Goal: Task Accomplishment & Management: Use online tool/utility

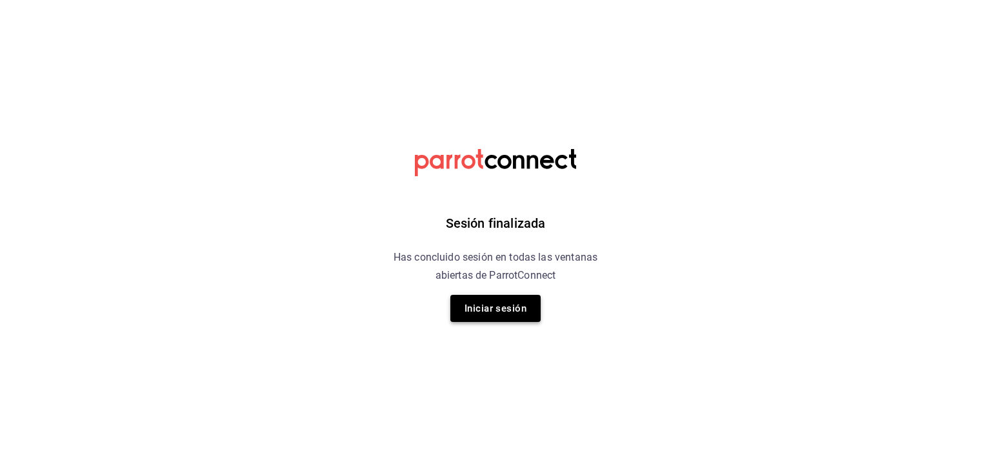
click at [500, 303] on button "Iniciar sesión" at bounding box center [495, 308] width 90 height 27
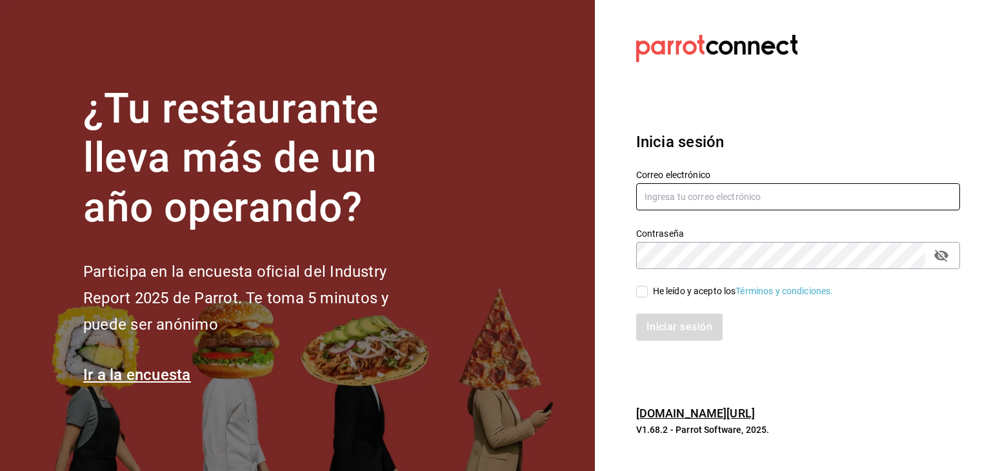
click at [724, 198] on input "text" at bounding box center [798, 196] width 324 height 27
type input "[EMAIL_ADDRESS][DOMAIN_NAME]"
click at [637, 292] on input "He leído y acepto los Términos y condiciones." at bounding box center [642, 292] width 12 height 12
checkbox input "true"
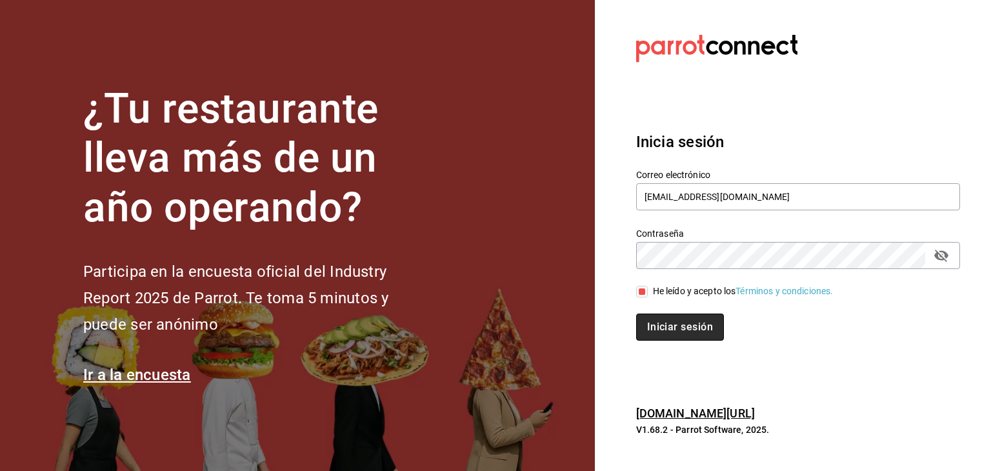
click at [683, 323] on button "Iniciar sesión" at bounding box center [680, 327] width 88 height 27
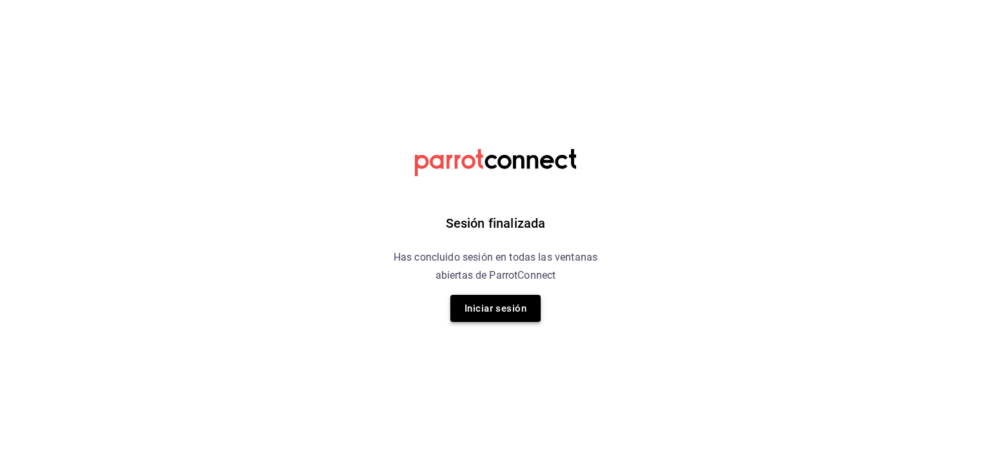
click at [476, 311] on button "Iniciar sesión" at bounding box center [495, 308] width 90 height 27
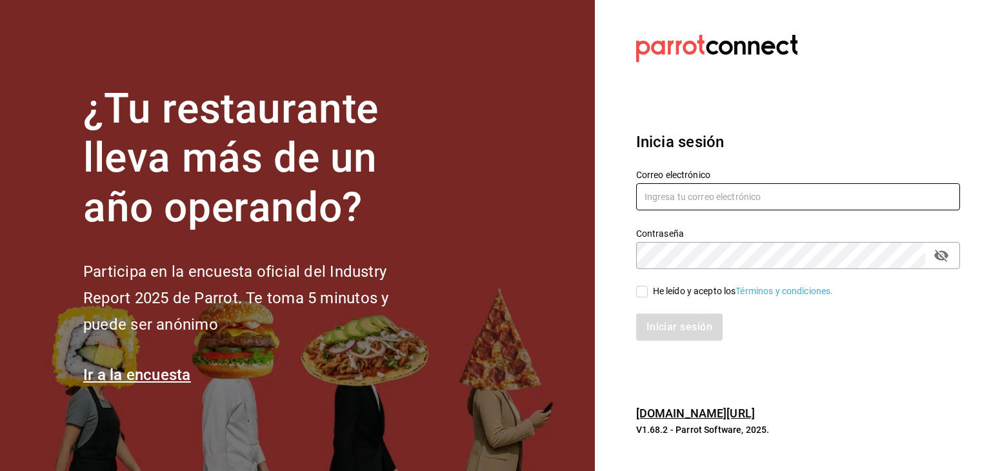
click at [662, 183] on input "text" at bounding box center [798, 196] width 324 height 27
type input "[EMAIL_ADDRESS][DOMAIN_NAME]"
click at [677, 296] on div "He leído y acepto los Términos y condiciones." at bounding box center [743, 292] width 181 height 14
click at [648, 296] on input "He leído y acepto los Términos y condiciones." at bounding box center [642, 292] width 12 height 12
checkbox input "true"
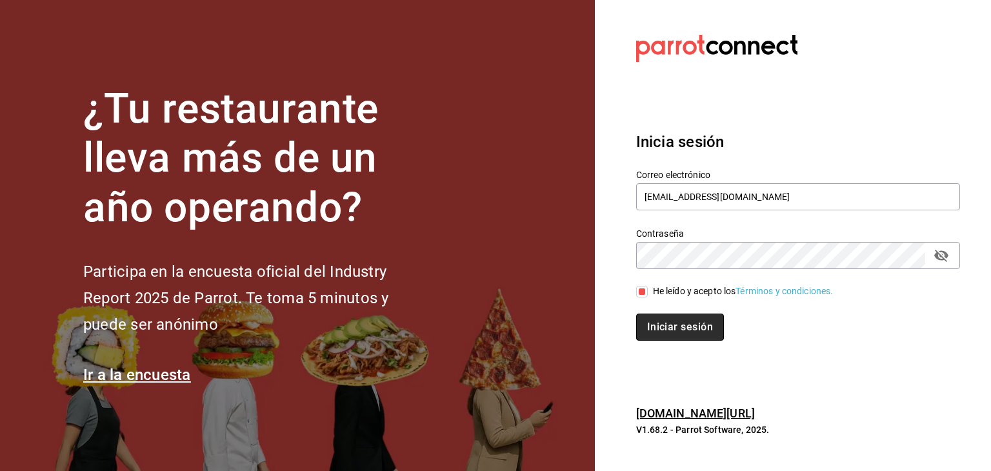
click at [671, 329] on button "Iniciar sesión" at bounding box center [680, 327] width 88 height 27
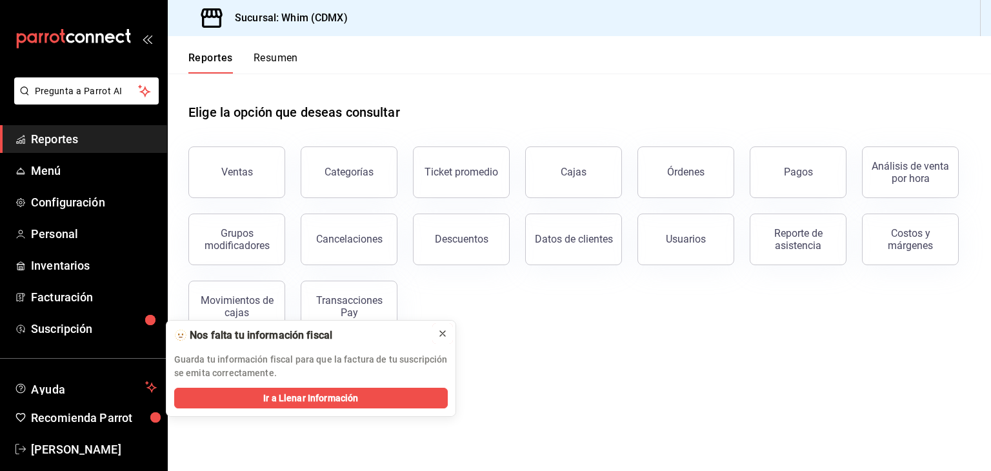
click at [441, 333] on icon at bounding box center [442, 333] width 5 height 5
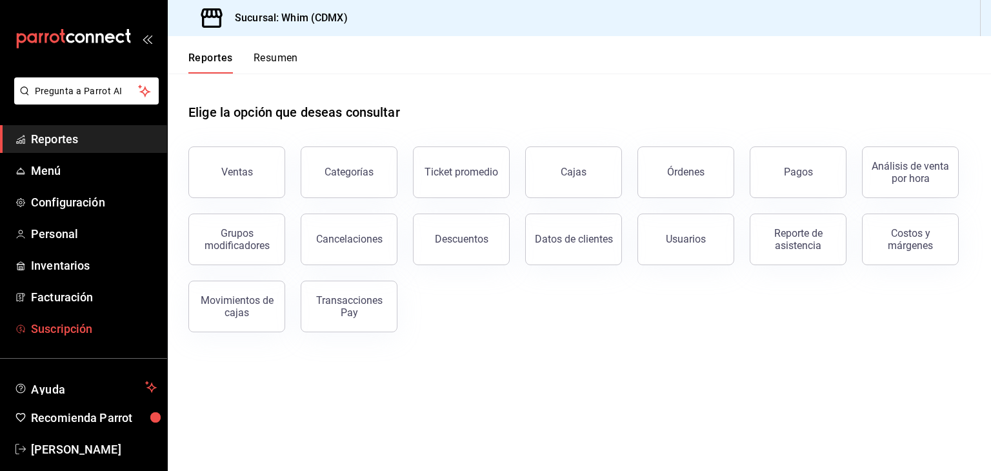
click at [85, 326] on span "Suscripción" at bounding box center [94, 328] width 126 height 17
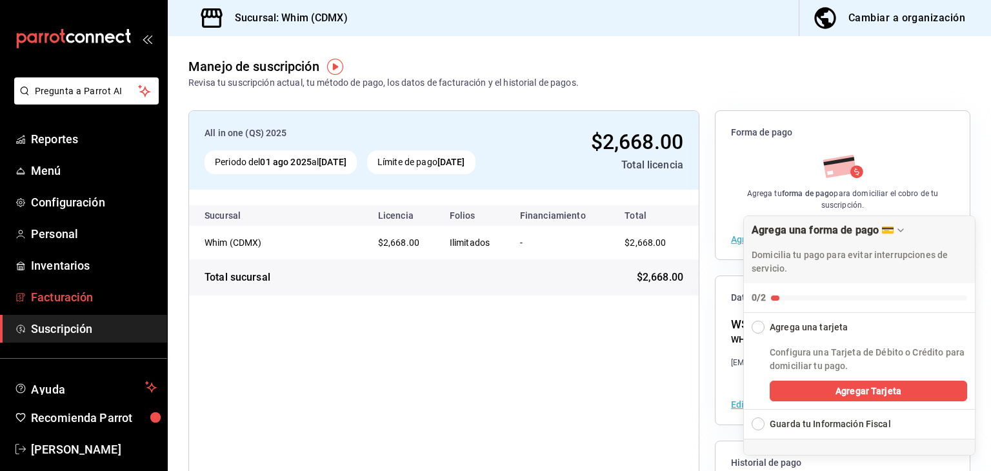
click at [81, 293] on span "Facturación" at bounding box center [94, 296] width 126 height 17
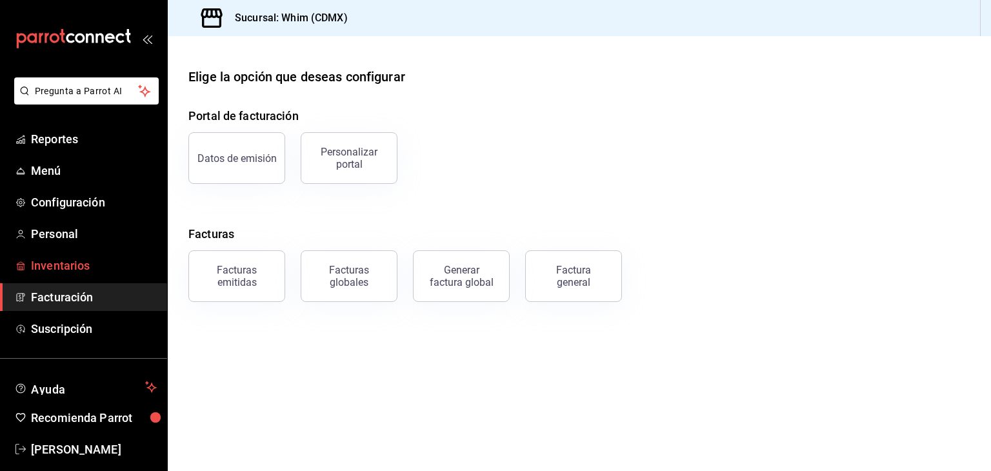
click at [58, 272] on span "Inventarios" at bounding box center [94, 265] width 126 height 17
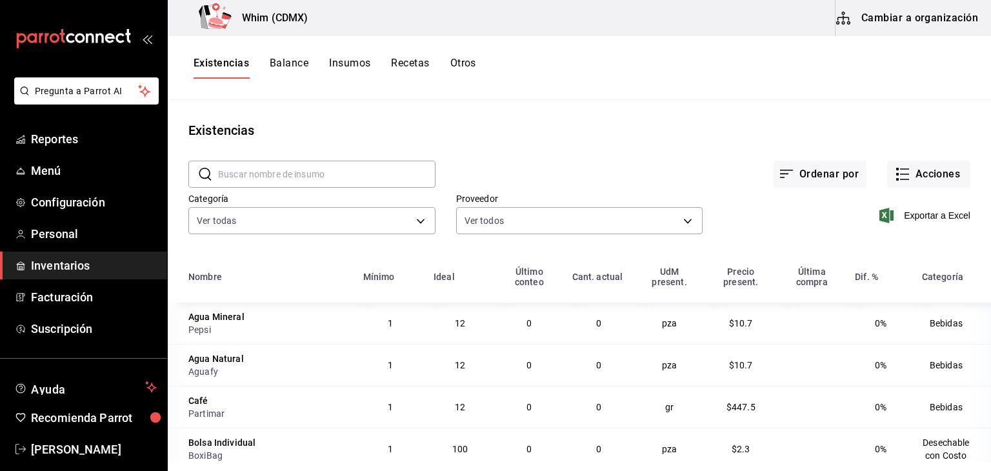
click at [898, 28] on button "Cambiar a organización" at bounding box center [907, 18] width 145 height 36
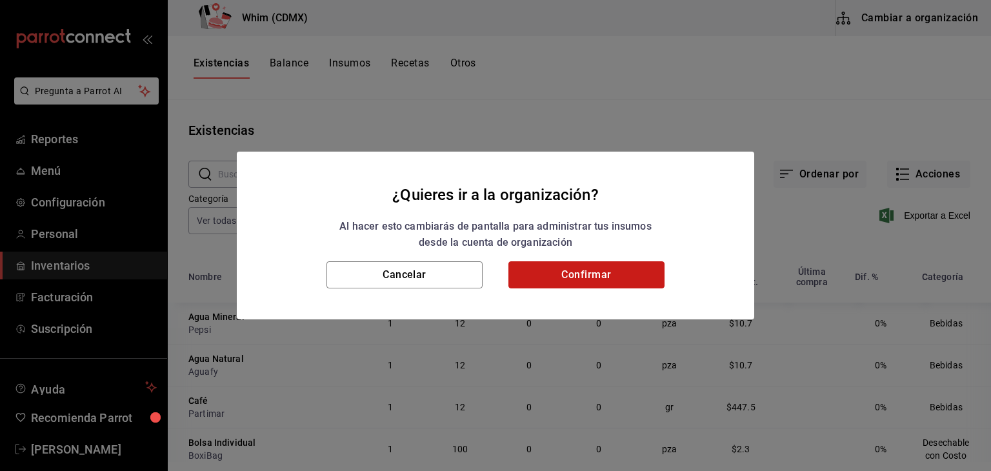
click at [566, 272] on button "Confirmar" at bounding box center [586, 274] width 156 height 27
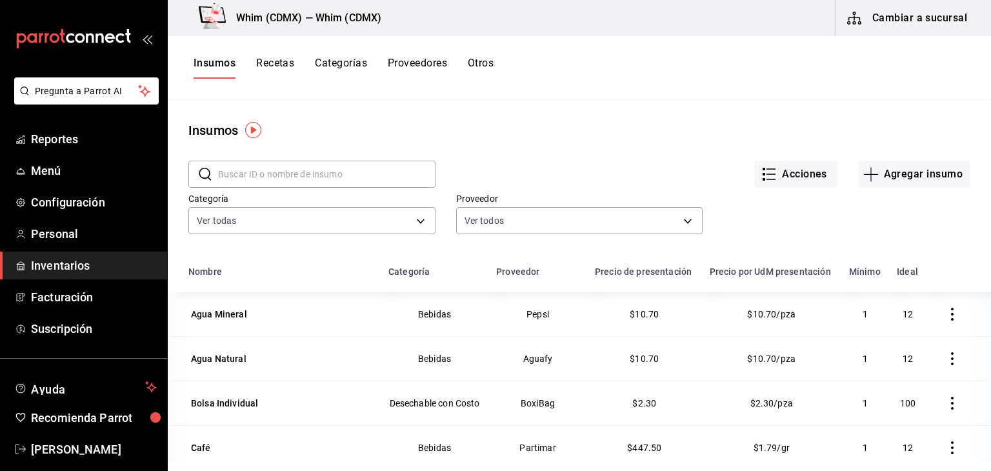
click at [83, 268] on span "Inventarios" at bounding box center [94, 265] width 126 height 17
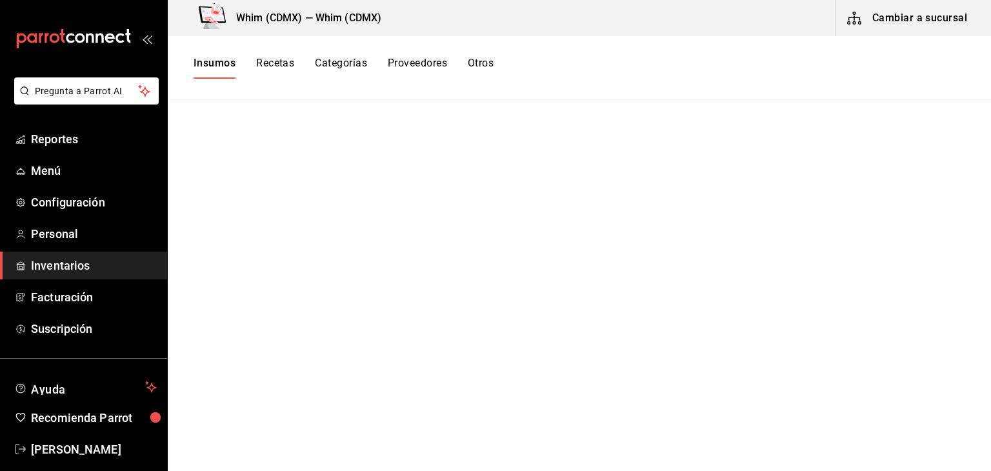
click at [271, 63] on button "Recetas" at bounding box center [275, 68] width 38 height 22
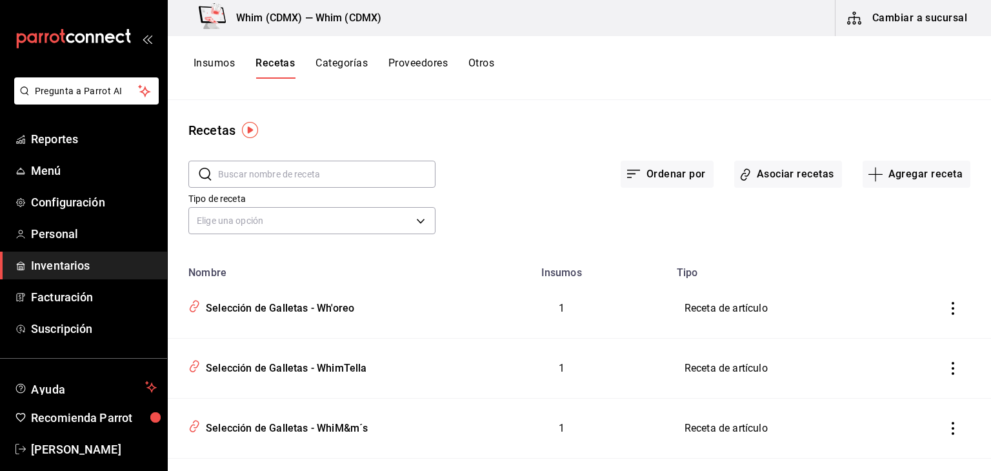
click at [219, 68] on button "Insumos" at bounding box center [214, 68] width 41 height 22
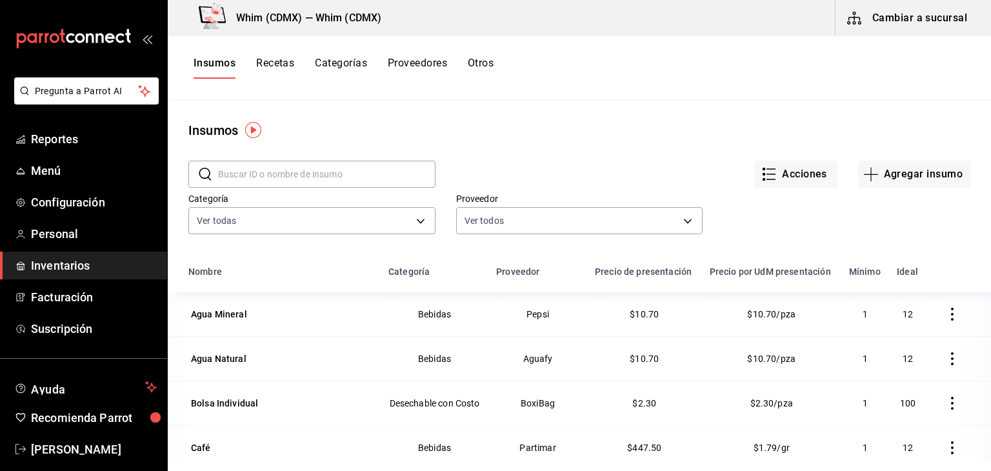
click at [479, 63] on button "Otros" at bounding box center [481, 68] width 26 height 22
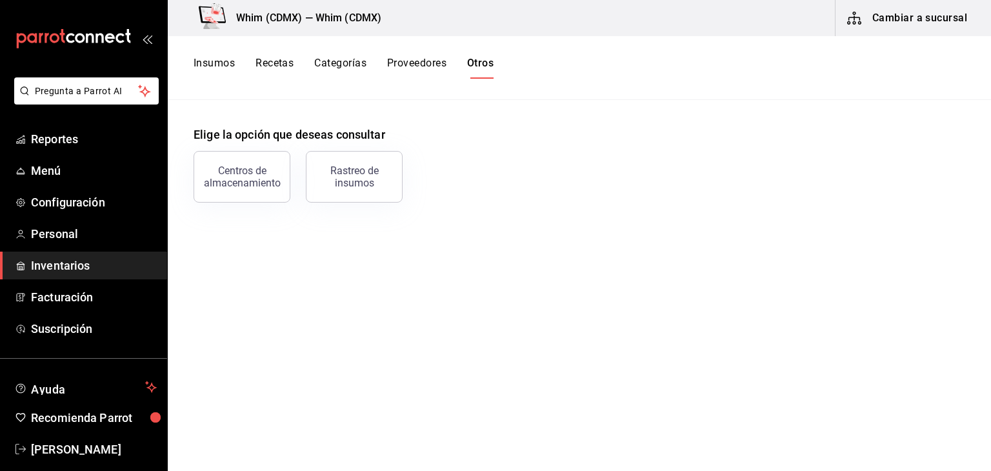
click at [225, 59] on button "Insumos" at bounding box center [214, 68] width 41 height 22
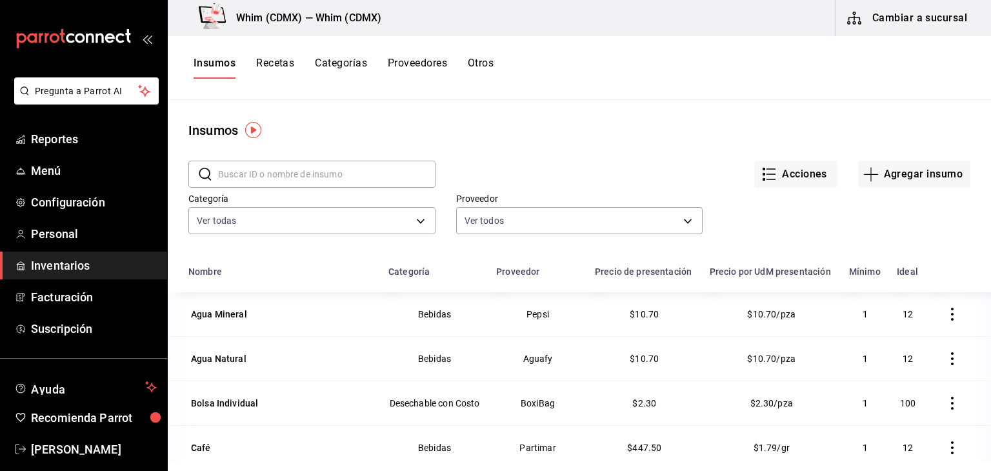
click at [902, 21] on button "Cambiar a sucursal" at bounding box center [907, 18] width 145 height 36
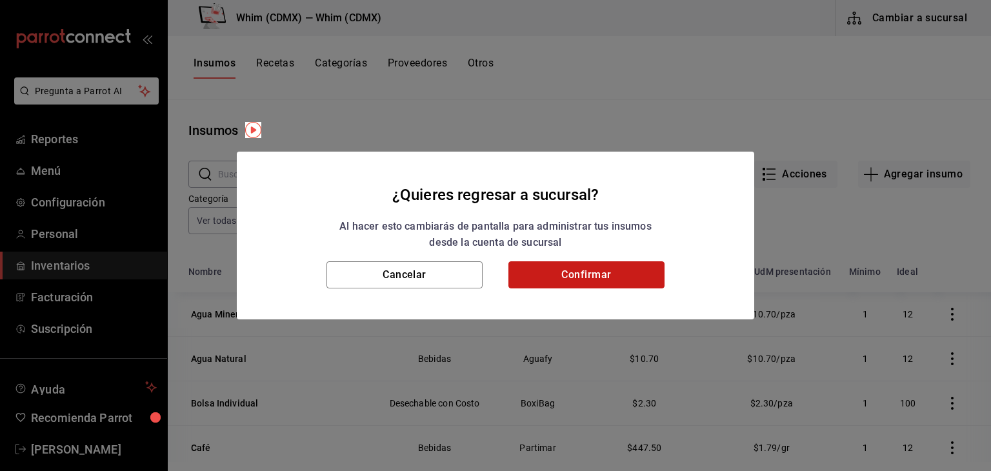
click at [615, 281] on button "Confirmar" at bounding box center [586, 274] width 156 height 27
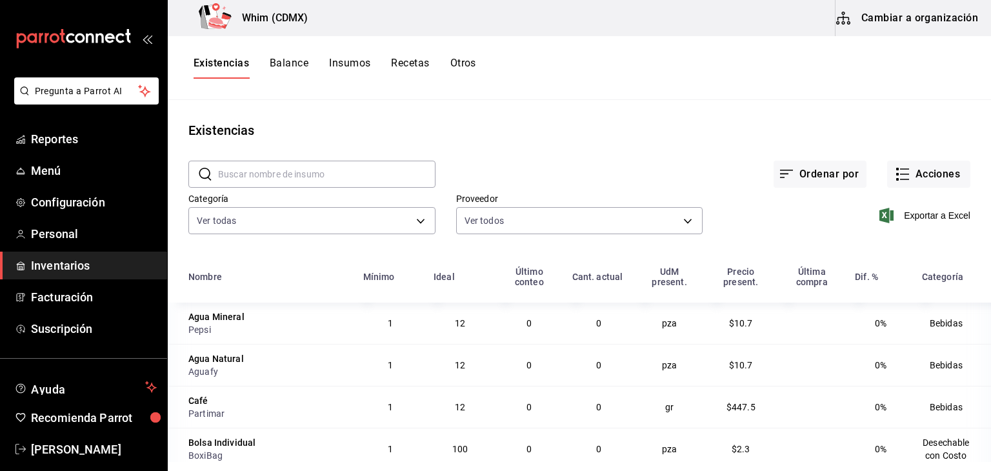
click at [289, 69] on button "Balance" at bounding box center [289, 68] width 39 height 22
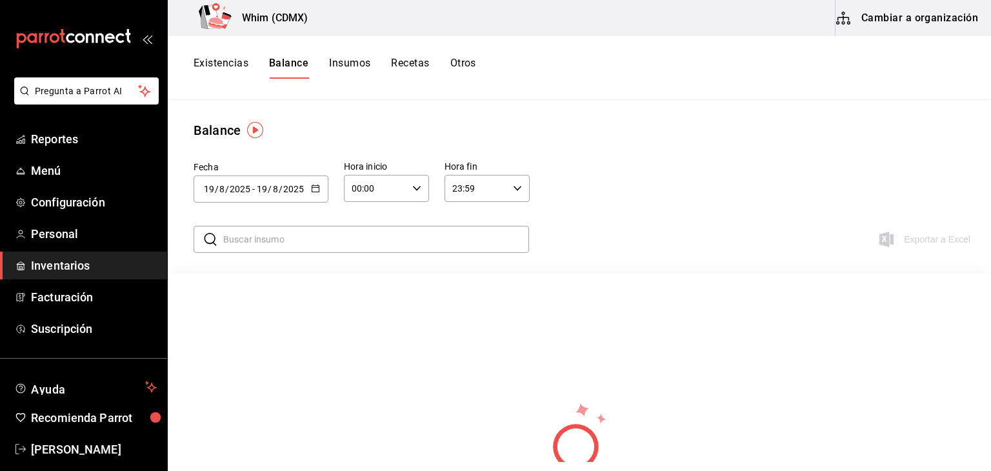
click at [349, 65] on button "Insumos" at bounding box center [349, 68] width 41 height 22
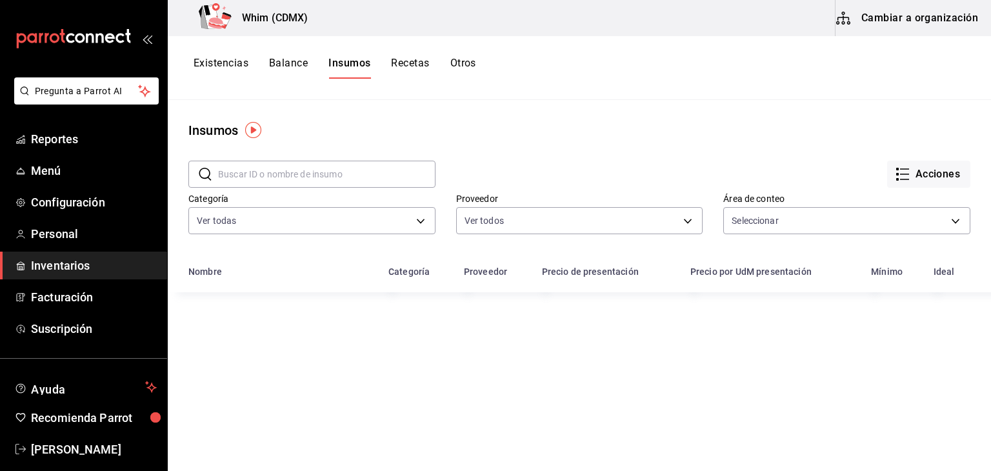
type input "6d32925a-66ff-4683-9fb0-8d97f4e1e16a,f434c8e0-037d-4167-b769-64c653cbcfdb"
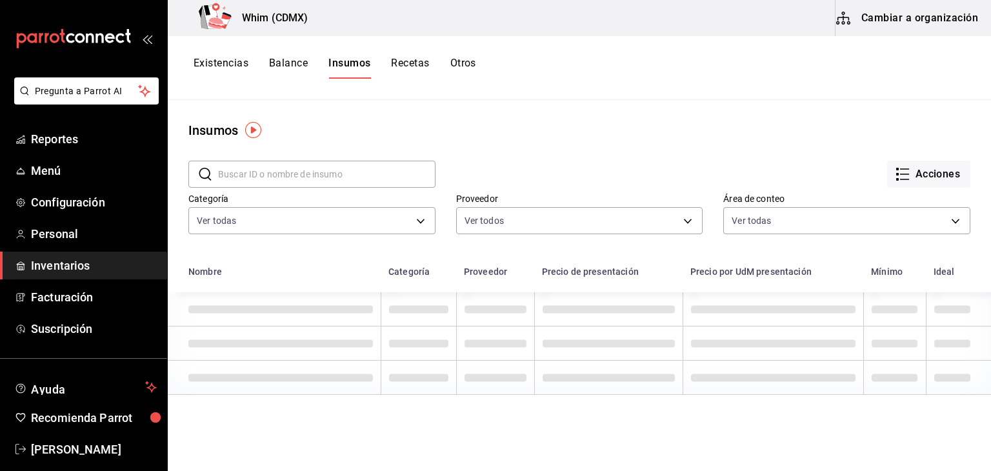
click at [401, 66] on button "Recetas" at bounding box center [410, 68] width 38 height 22
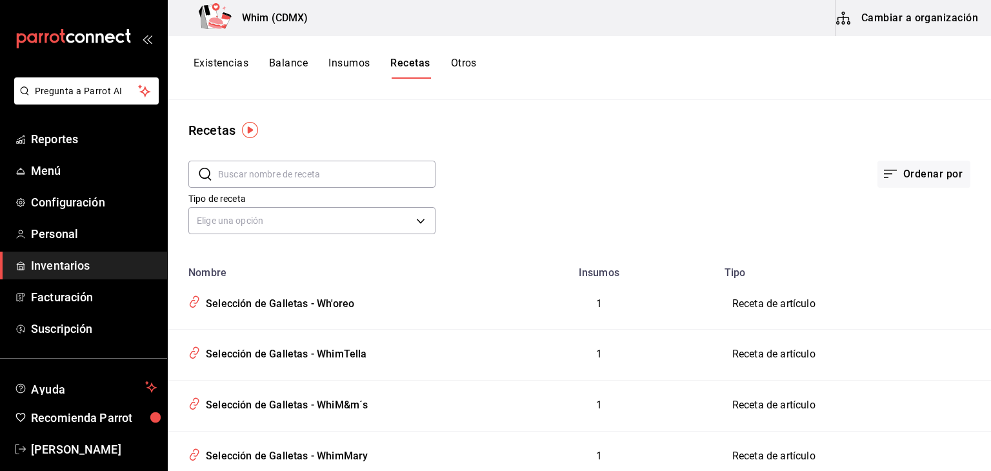
click at [464, 65] on button "Otros" at bounding box center [464, 68] width 26 height 22
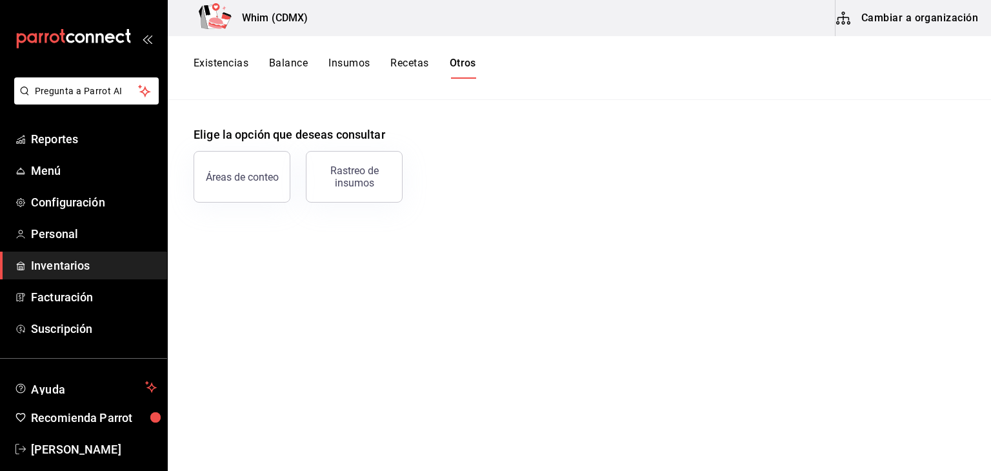
click at [243, 63] on button "Existencias" at bounding box center [221, 68] width 55 height 22
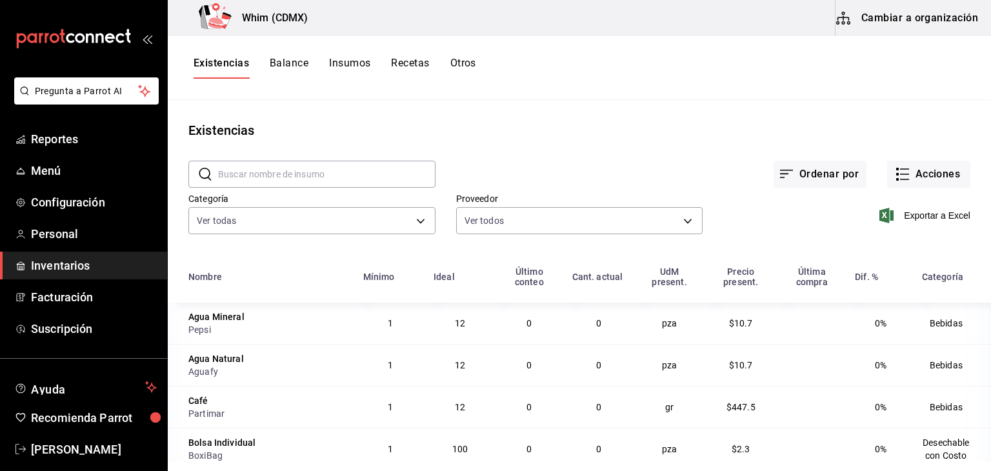
click at [230, 321] on div "Agua Mineral" at bounding box center [216, 316] width 56 height 13
click at [893, 218] on span "Exportar a Excel" at bounding box center [926, 215] width 88 height 15
